Goal: Information Seeking & Learning: Find specific fact

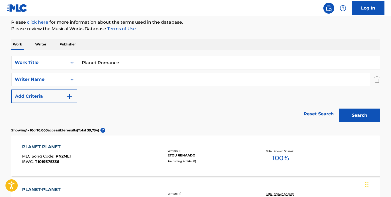
scroll to position [61, 0]
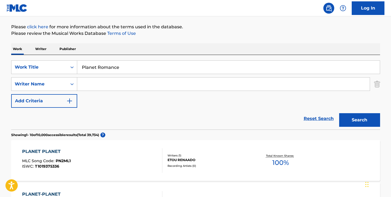
drag, startPoint x: 125, startPoint y: 69, endPoint x: 68, endPoint y: 54, distance: 59.2
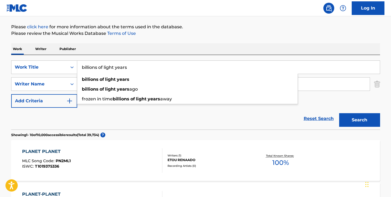
type input "billions of light years"
click at [359, 120] on button "Search" at bounding box center [359, 120] width 41 height 14
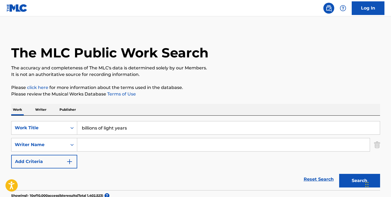
scroll to position [0, 0]
click at [46, 110] on p "Writer" at bounding box center [41, 109] width 14 height 11
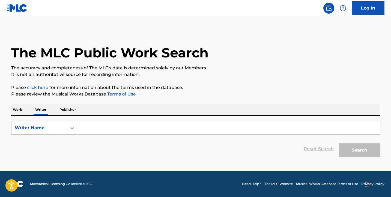
click at [93, 129] on input "Search Form" at bounding box center [228, 128] width 302 height 13
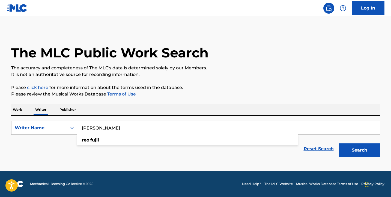
type input "[PERSON_NAME]"
click at [359, 151] on button "Search" at bounding box center [359, 151] width 41 height 14
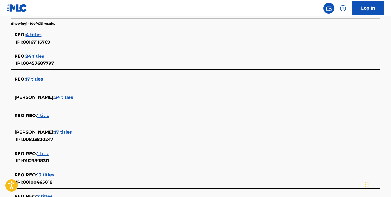
scroll to position [135, 0]
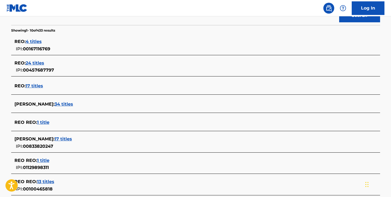
click at [55, 139] on span "17 titles" at bounding box center [63, 139] width 17 height 5
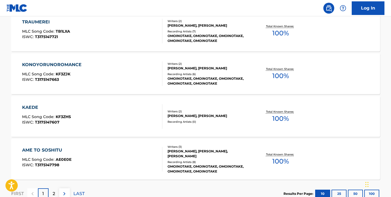
scroll to position [455, 0]
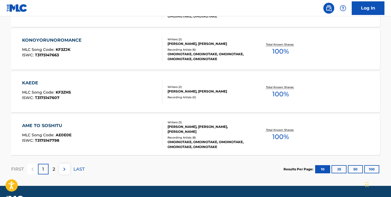
click at [50, 170] on div "2" at bounding box center [54, 169] width 11 height 11
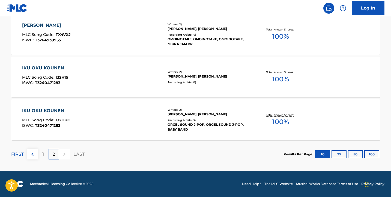
scroll to position [342, 0]
click at [87, 125] on div "IKU OKU KOUNEN MLC Song Code : I32HUC ISWC : T3240471283" at bounding box center [92, 120] width 140 height 25
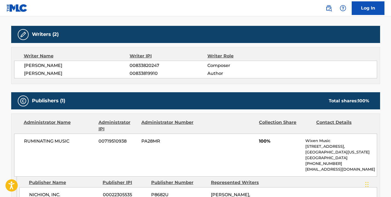
scroll to position [169, 0]
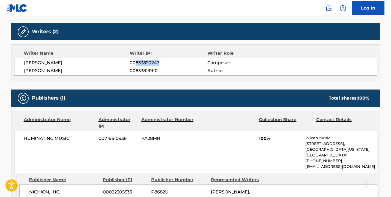
drag, startPoint x: 165, startPoint y: 63, endPoint x: 136, endPoint y: 62, distance: 29.2
click at [136, 62] on span "00833820247" at bounding box center [168, 63] width 77 height 7
copy span "833820247"
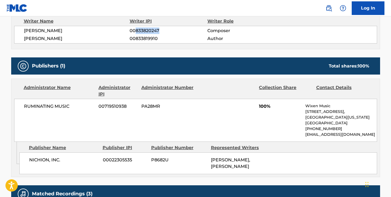
scroll to position [201, 0]
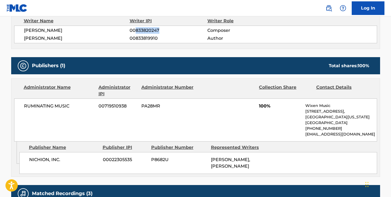
copy span "833820247"
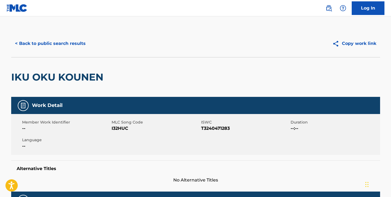
scroll to position [0, 0]
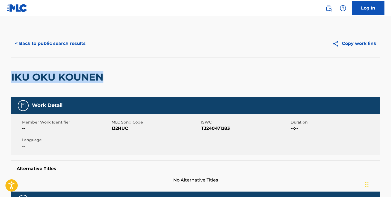
drag, startPoint x: 118, startPoint y: 77, endPoint x: 8, endPoint y: 74, distance: 110.5
copy h2 "IKU OKU KOUNEN"
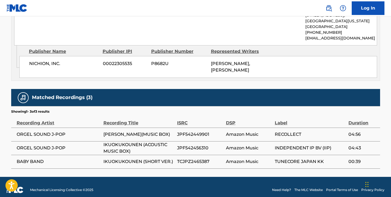
scroll to position [303, 0]
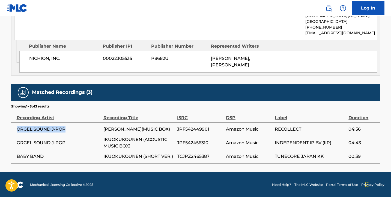
drag, startPoint x: 74, startPoint y: 127, endPoint x: 16, endPoint y: 128, distance: 57.8
click at [16, 128] on td "ORGEL SOUND J-POP" at bounding box center [57, 130] width 92 height 14
copy span "ORGEL SOUND J-POP"
click at [133, 139] on span "IKUOKUKOUNEN (ACOUSTIC MUSIC BOX)" at bounding box center [138, 143] width 71 height 13
drag, startPoint x: 173, startPoint y: 130, endPoint x: 16, endPoint y: 129, distance: 157.1
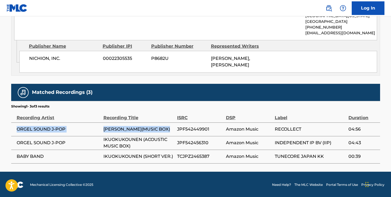
click at [16, 129] on tr "ORGEL SOUND J-POP [PERSON_NAME](MUSIC BOX) JPF542449901 Amazon Music RECOLLECT …" at bounding box center [195, 130] width 369 height 14
copy tr "ORGEL SOUND J-POP [PERSON_NAME](MUSIC BOX)"
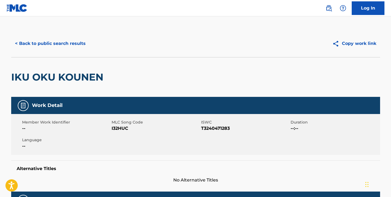
scroll to position [0, 0]
click at [121, 130] on span "I32HUC" at bounding box center [156, 128] width 88 height 7
copy span "I32HUC"
click at [46, 46] on button "< Back to public search results" at bounding box center [50, 44] width 78 height 14
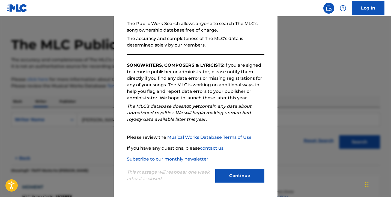
scroll to position [52, 0]
click at [229, 179] on button "Continue" at bounding box center [239, 176] width 49 height 14
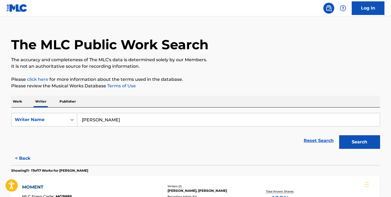
click at [17, 101] on p "Work" at bounding box center [17, 101] width 13 height 11
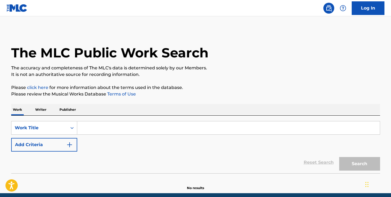
click at [92, 130] on input "Search Form" at bounding box center [228, 128] width 302 height 13
paste input "T-324.047.128-3"
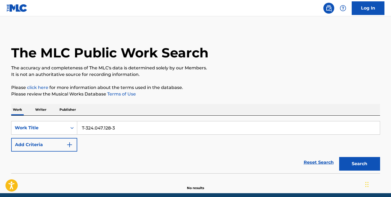
type input "T-324.047.128-3"
click at [68, 146] on img "Search Form" at bounding box center [69, 145] width 7 height 7
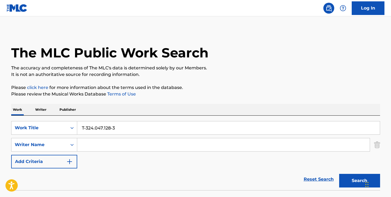
click at [72, 159] on img "Search Form" at bounding box center [69, 162] width 7 height 7
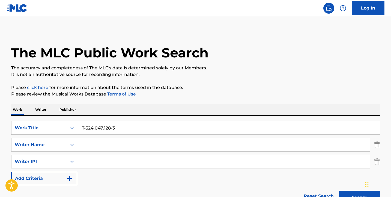
click at [71, 174] on button "Add Criteria" at bounding box center [44, 179] width 66 height 14
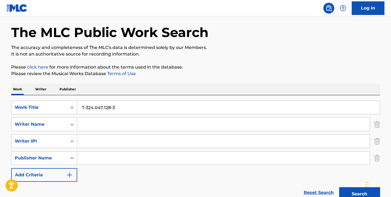
click at [73, 173] on img "Search Form" at bounding box center [69, 175] width 7 height 7
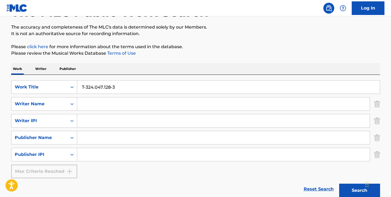
scroll to position [49, 0]
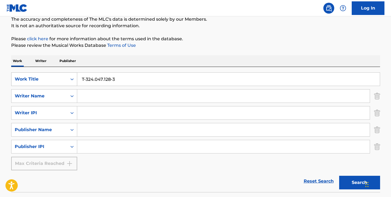
drag, startPoint x: 122, startPoint y: 79, endPoint x: 66, endPoint y: 77, distance: 56.5
click at [68, 78] on div "SearchWithCriteria110e7580-d3d4-4998-8304-7203650152f7 Work Title T-324.047.128…" at bounding box center [195, 80] width 369 height 14
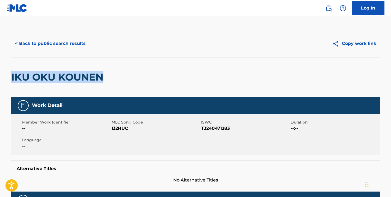
drag, startPoint x: 107, startPoint y: 75, endPoint x: 8, endPoint y: 78, distance: 98.5
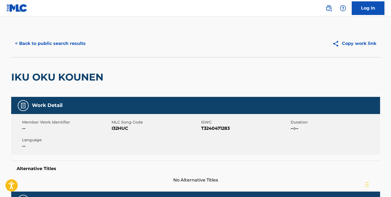
click at [80, 57] on div "< Back to public search results Copy work link" at bounding box center [195, 43] width 369 height 27
click at [58, 43] on button "< Back to public search results" at bounding box center [50, 44] width 78 height 14
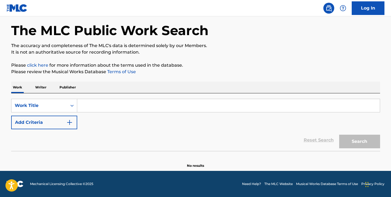
scroll to position [22, 0]
